Goal: Find specific page/section: Find specific page/section

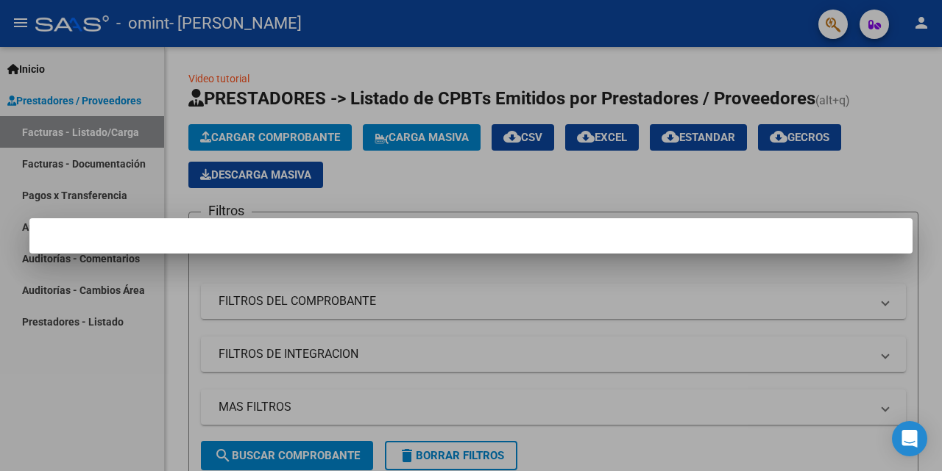
click at [82, 158] on div at bounding box center [471, 235] width 942 height 471
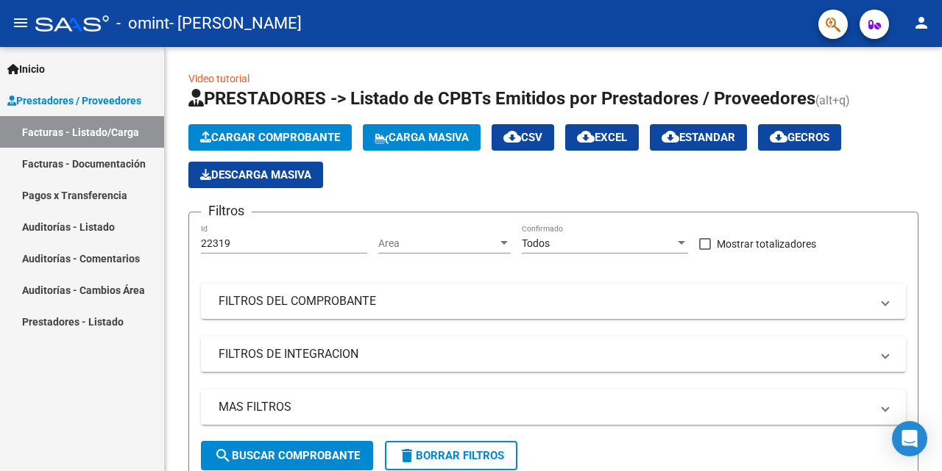
click at [82, 157] on link "Facturas - Documentación" at bounding box center [82, 164] width 164 height 32
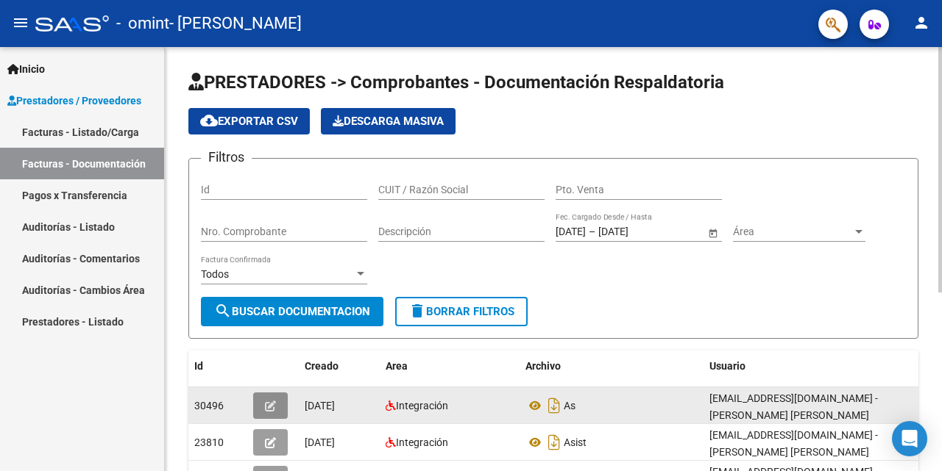
click at [274, 406] on icon "button" at bounding box center [270, 406] width 11 height 11
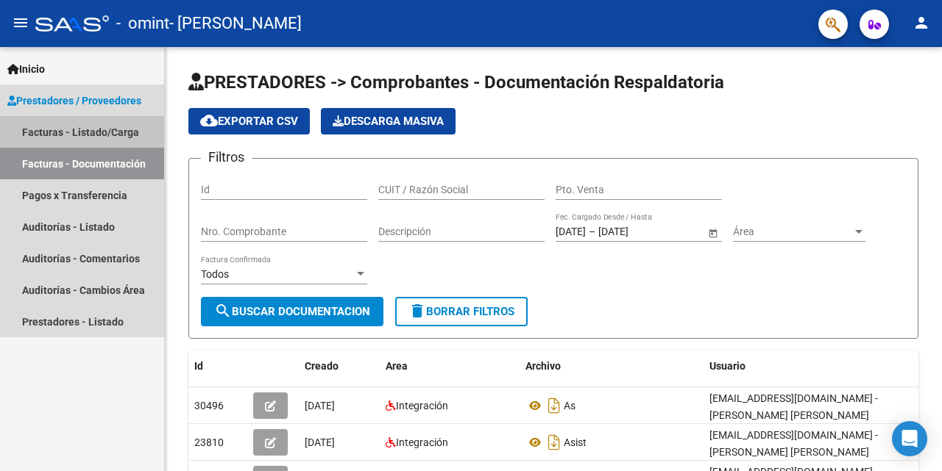
click at [84, 125] on link "Facturas - Listado/Carga" at bounding box center [82, 132] width 164 height 32
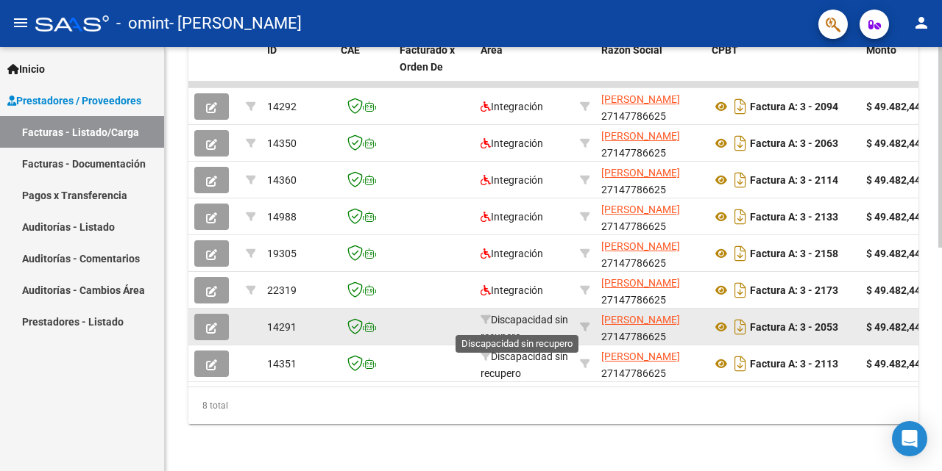
scroll to position [102, 0]
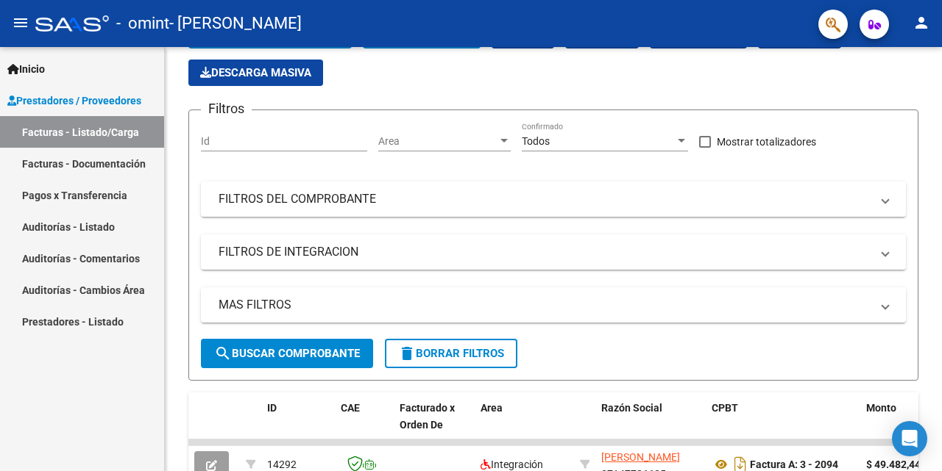
drag, startPoint x: 873, startPoint y: 82, endPoint x: 941, endPoint y: 7, distance: 100.5
click at [941, 56] on div "Video tutorial PRESTADORES -> Listado de CPBTs Emitidos por Prestadores / Prove…" at bounding box center [555, 387] width 780 height 885
